Goal: Transaction & Acquisition: Subscribe to service/newsletter

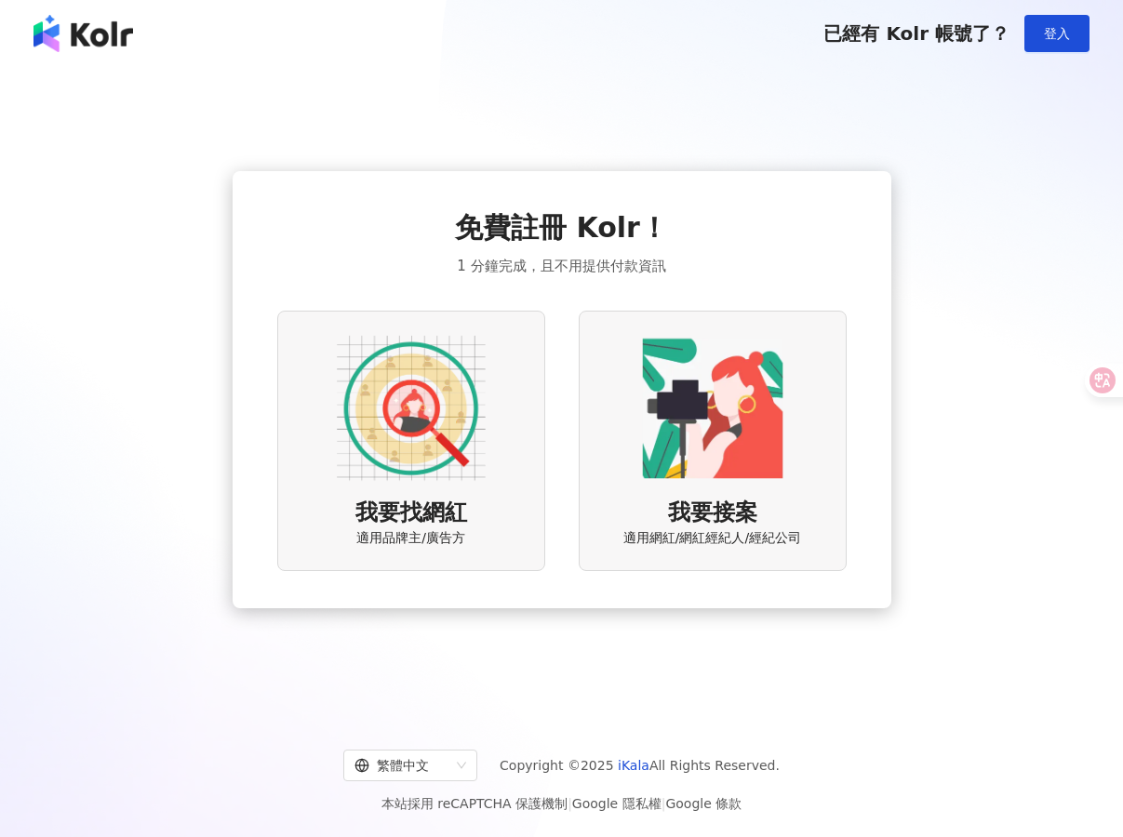
click at [389, 398] on img at bounding box center [411, 408] width 149 height 149
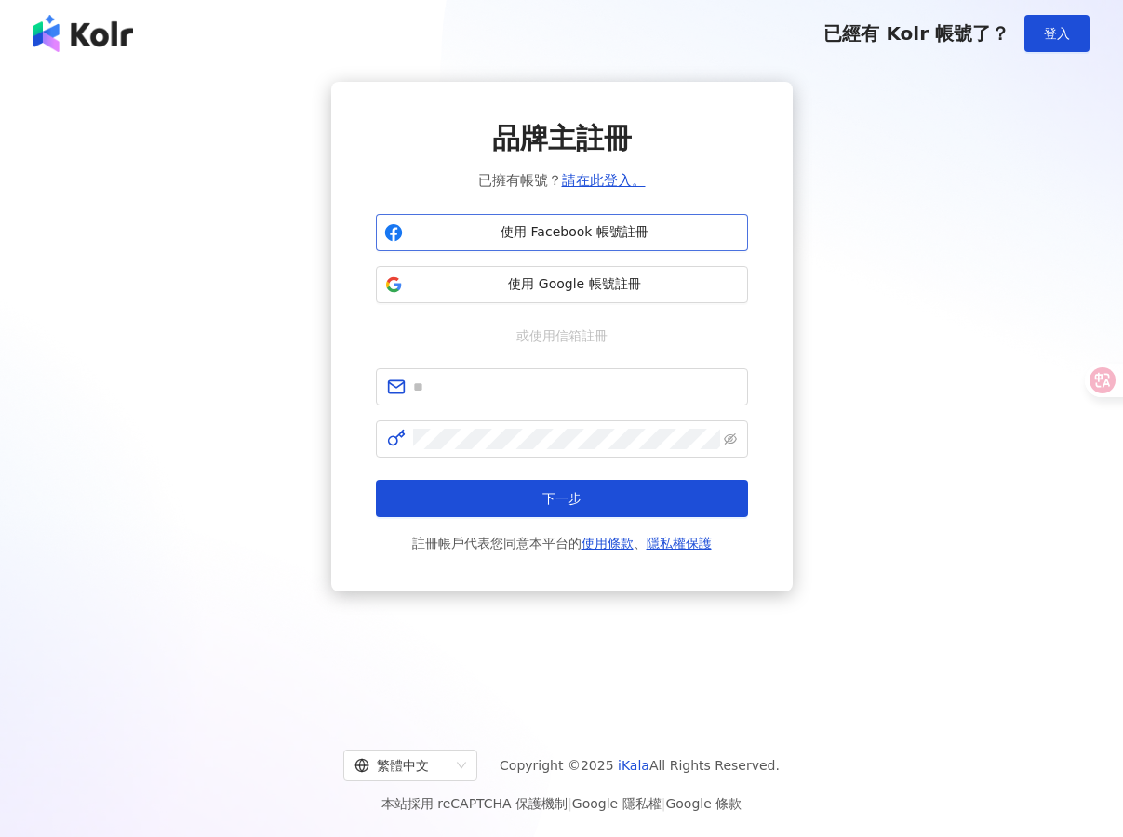
click at [491, 231] on span "使用 Facebook 帳號註冊" at bounding box center [574, 232] width 329 height 19
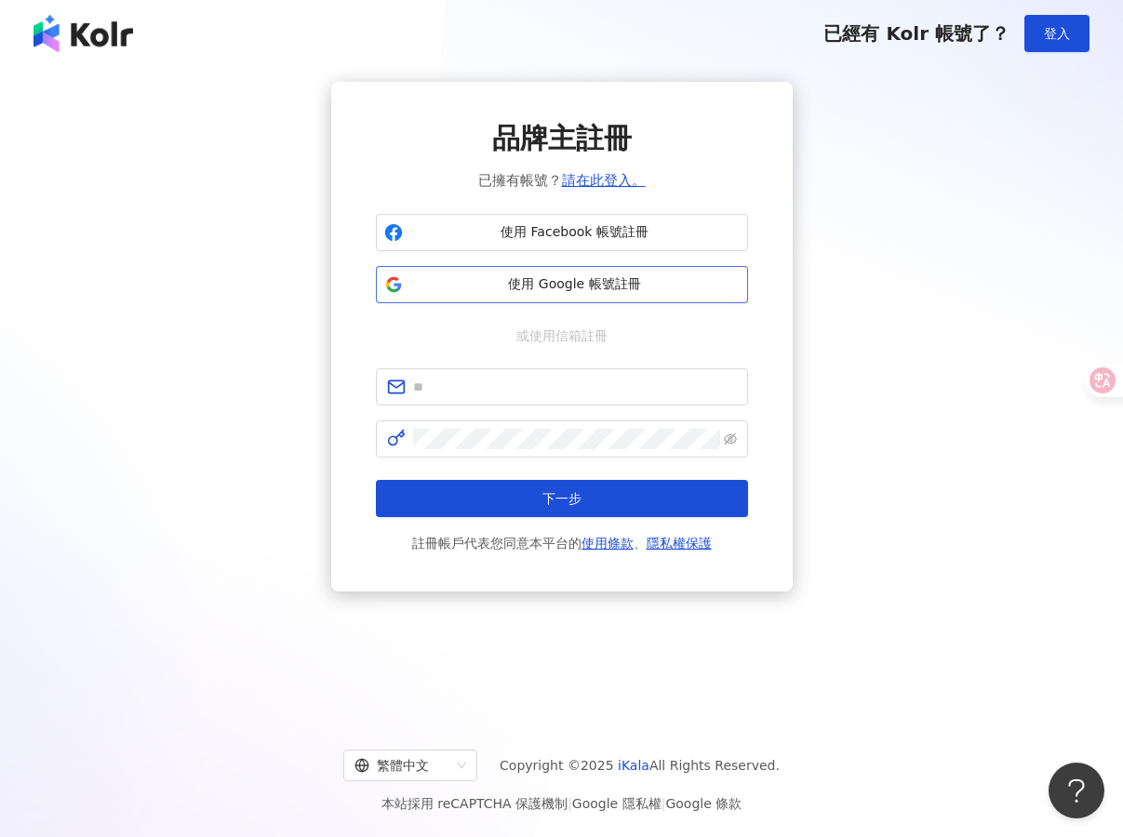
click at [545, 284] on span "使用 Google 帳號註冊" at bounding box center [574, 284] width 329 height 19
